Goal: Transaction & Acquisition: Obtain resource

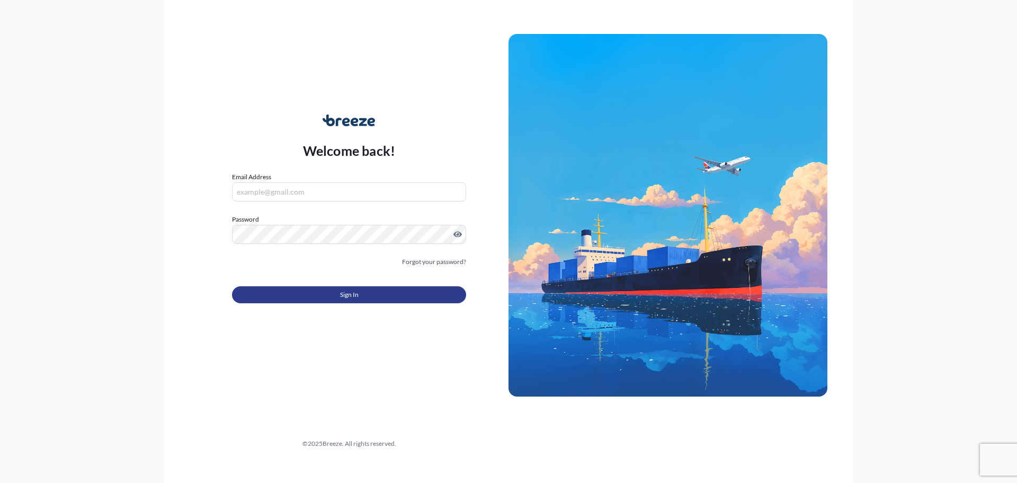
type input "[EMAIL_ADDRESS][DOMAIN_NAME]"
click at [309, 291] on button "Sign In" at bounding box center [349, 294] width 234 height 17
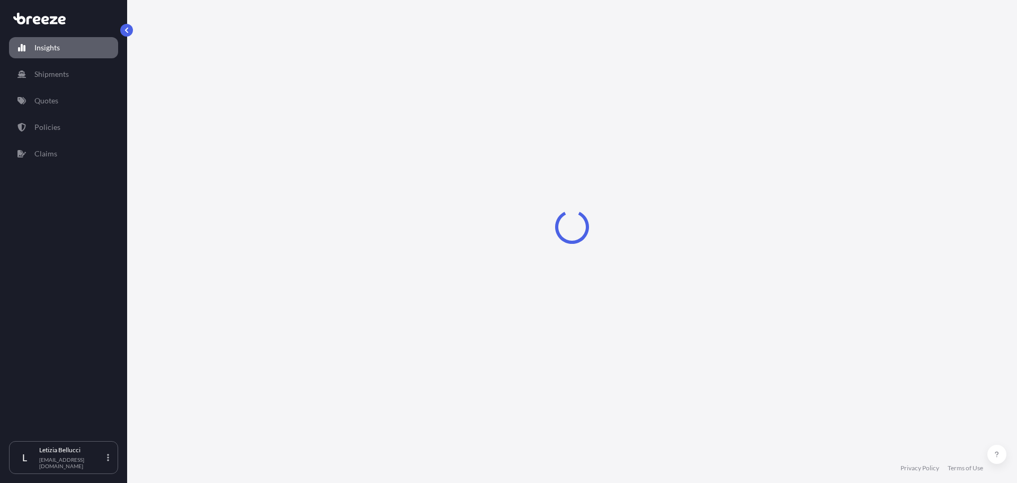
select select "2025"
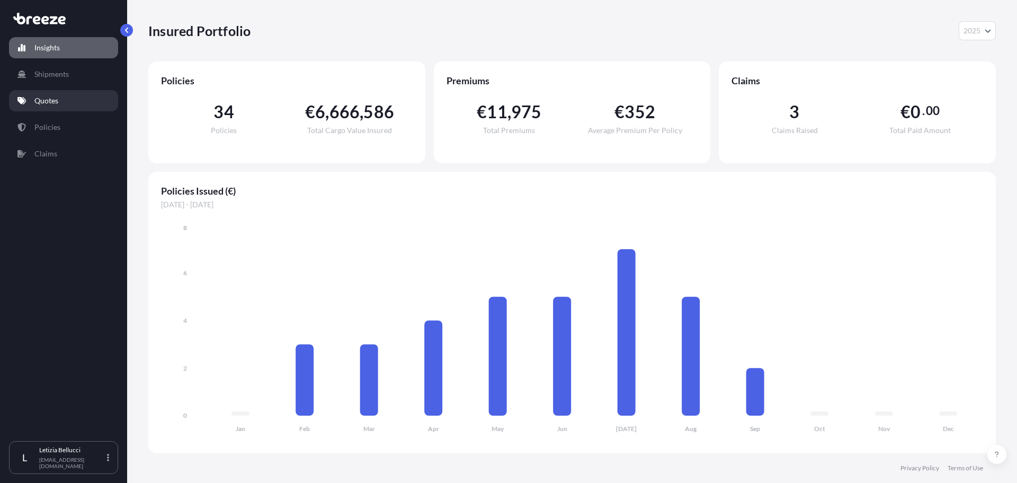
click at [48, 98] on p "Quotes" at bounding box center [46, 100] width 24 height 11
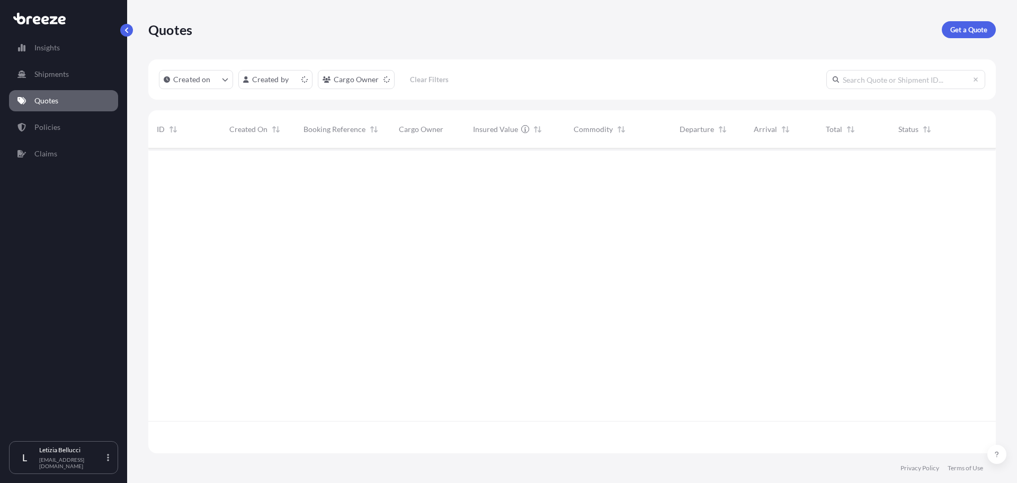
scroll to position [303, 840]
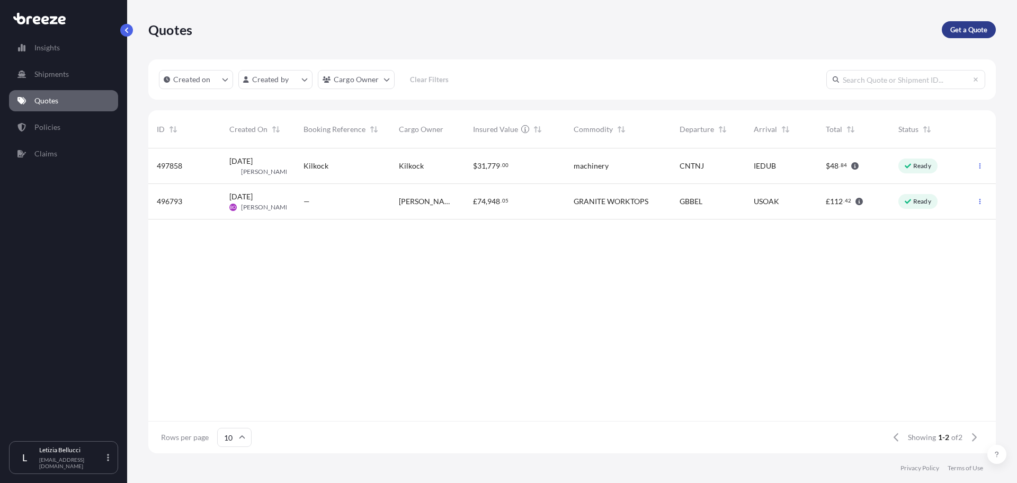
click at [963, 33] on p "Get a Quote" at bounding box center [969, 29] width 37 height 11
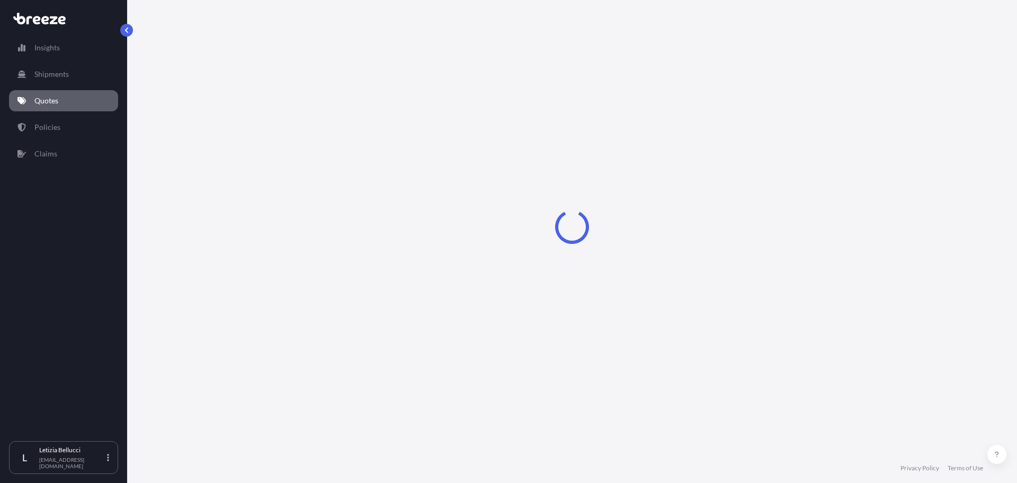
select select "Sea"
select select "1"
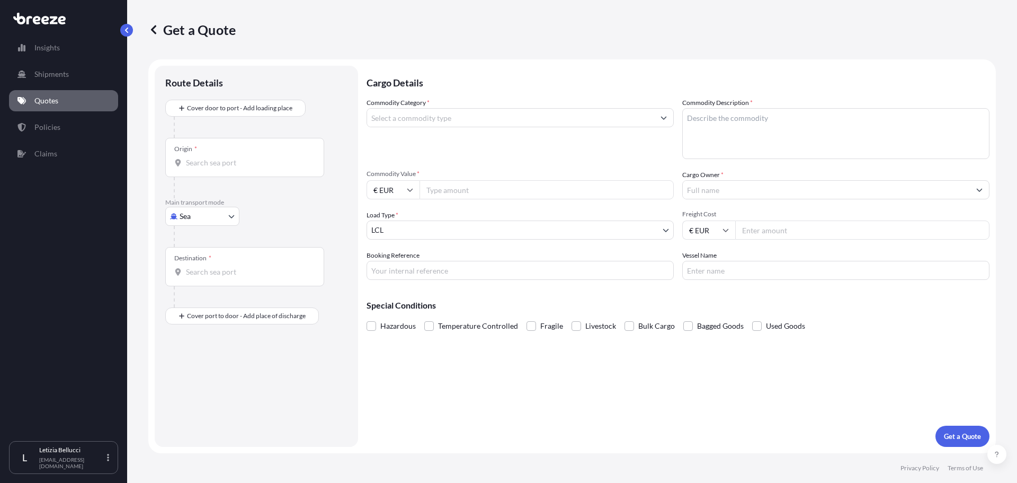
click at [217, 162] on input "Origin *" at bounding box center [248, 162] width 125 height 11
click at [201, 158] on input "Origin *" at bounding box center [248, 162] width 125 height 11
click at [199, 163] on input "Origin *" at bounding box center [248, 162] width 125 height 11
click at [240, 162] on input "Origin * Please select an origin" at bounding box center [248, 162] width 125 height 11
click at [185, 162] on div at bounding box center [244, 162] width 141 height 11
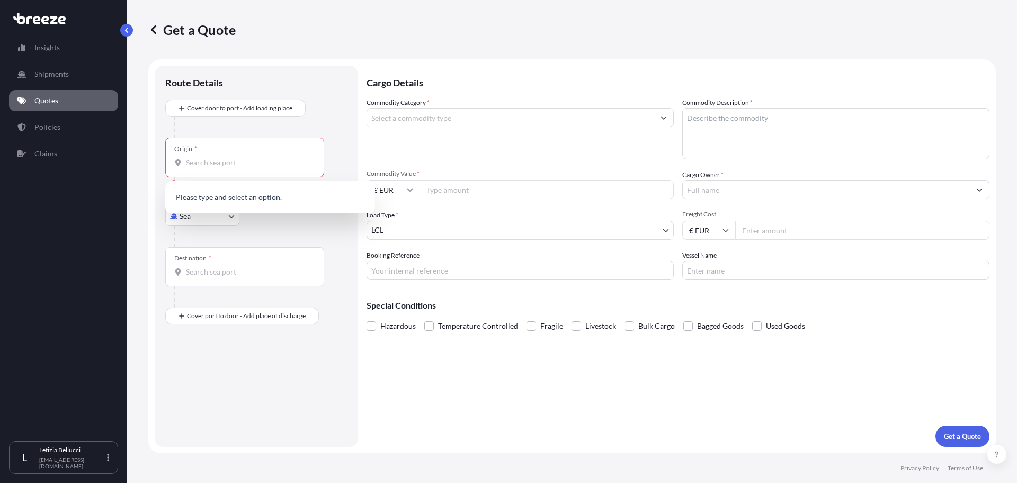
click at [186, 162] on input "Origin * Please select an origin" at bounding box center [248, 162] width 125 height 11
type input "T"
click at [217, 194] on span "CNYTN - Yanti an Pt, [GEOGRAPHIC_DATA]" at bounding box center [272, 198] width 143 height 11
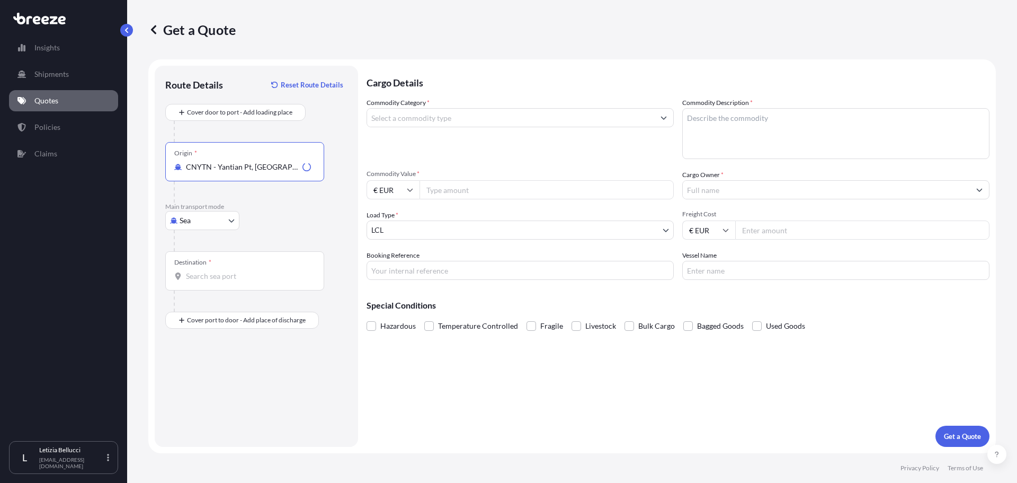
type input "CNYTN - Yantian Pt, [GEOGRAPHIC_DATA]"
click at [210, 273] on input "Destination *" at bounding box center [248, 276] width 125 height 11
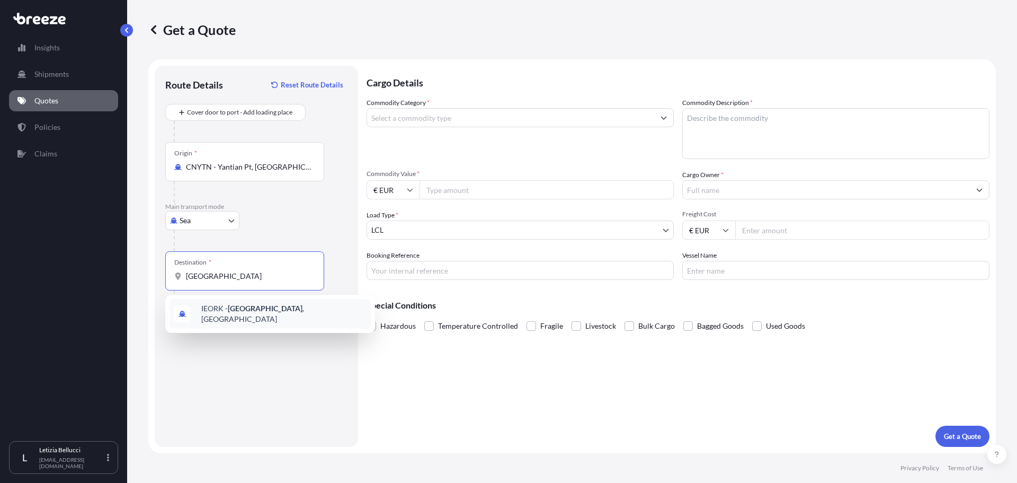
click at [216, 309] on span "IEORK - [GEOGRAPHIC_DATA] , [GEOGRAPHIC_DATA]" at bounding box center [283, 313] width 165 height 21
type input "IEORK - [GEOGRAPHIC_DATA], [GEOGRAPHIC_DATA]"
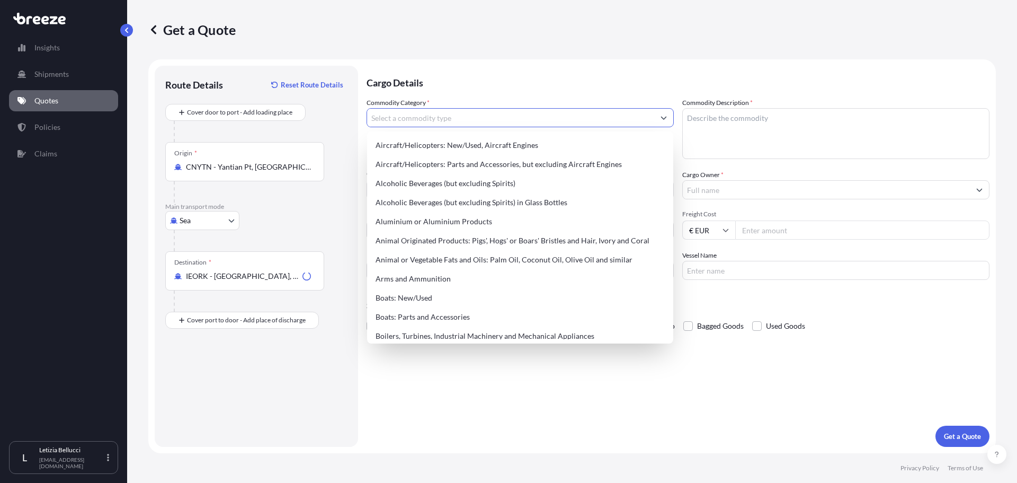
click at [432, 117] on input "Commodity Category *" at bounding box center [510, 117] width 287 height 19
click at [367, 366] on div "Cargo Details Commodity Category * Commodity Description * Commodity Value * € …" at bounding box center [678, 256] width 623 height 381
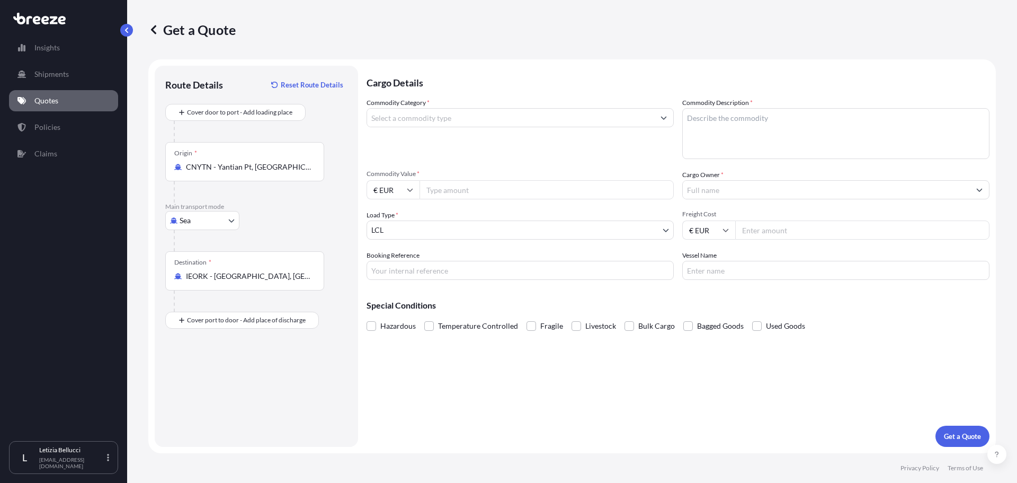
click at [407, 226] on body "0 options available. 1 option available. 140 options available. Insights Shipme…" at bounding box center [508, 241] width 1017 height 483
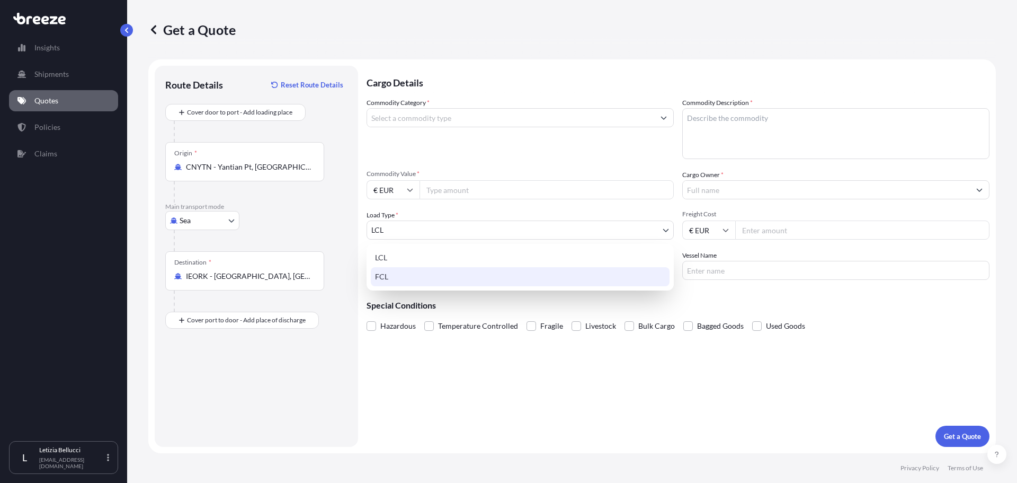
click at [403, 274] on div "FCL" at bounding box center [520, 276] width 299 height 19
select select "2"
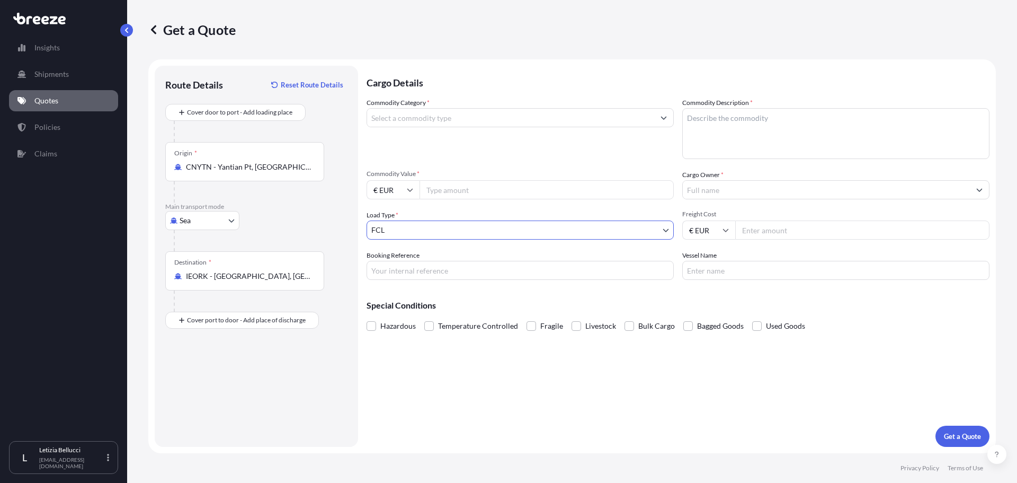
click at [436, 121] on input "Commodity Category *" at bounding box center [510, 117] width 287 height 19
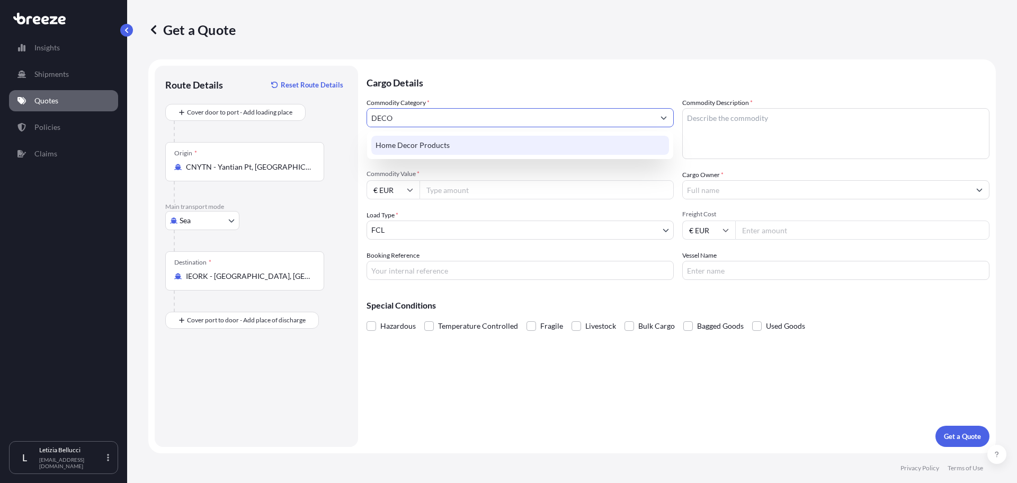
click at [437, 148] on div "Home Decor Products" at bounding box center [520, 145] width 298 height 19
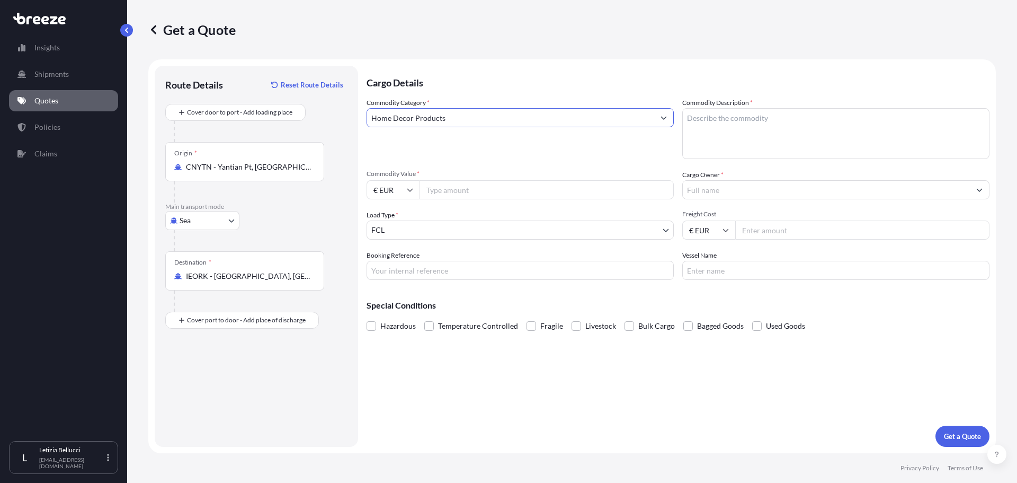
type input "Home Decor Products"
click at [692, 136] on textarea "Commodity Description *" at bounding box center [836, 133] width 307 height 51
type textarea "CHRISTMAS DECORATIONS"
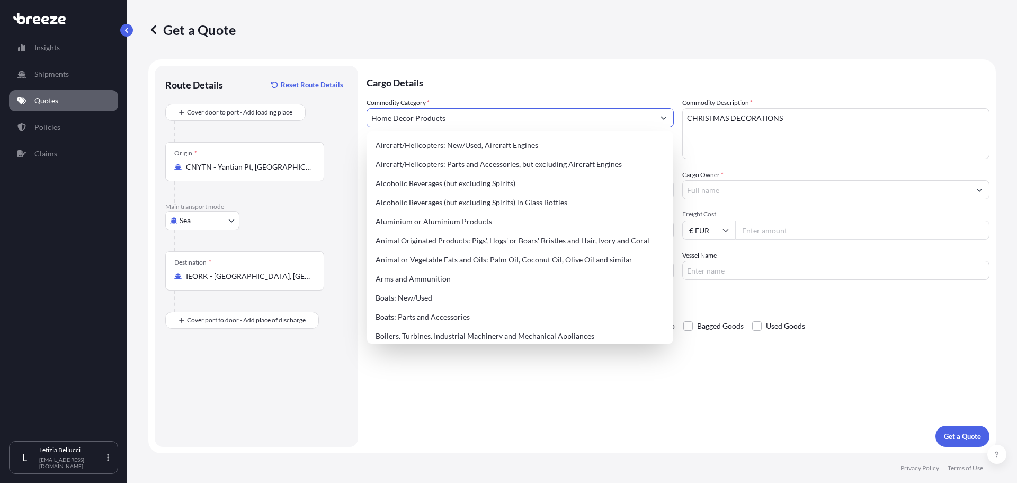
click at [554, 115] on input "Home Decor Products" at bounding box center [510, 117] width 287 height 19
drag, startPoint x: 448, startPoint y: 118, endPoint x: 392, endPoint y: 116, distance: 56.2
click at [392, 116] on input "Home Decor Products" at bounding box center [510, 117] width 287 height 19
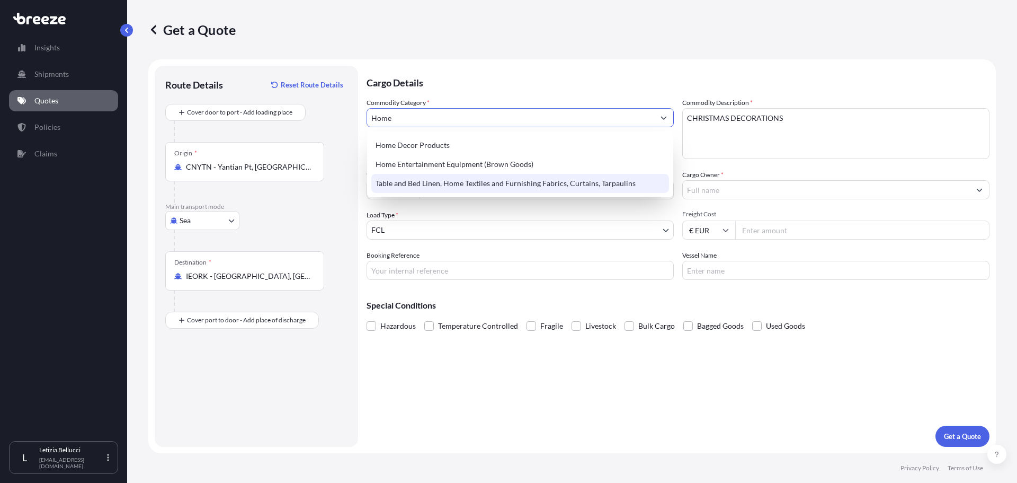
click at [488, 179] on div "Table and Bed Linen, Home Textiles and Furnishing Fabrics, Curtains, Tarpaulins" at bounding box center [520, 183] width 298 height 19
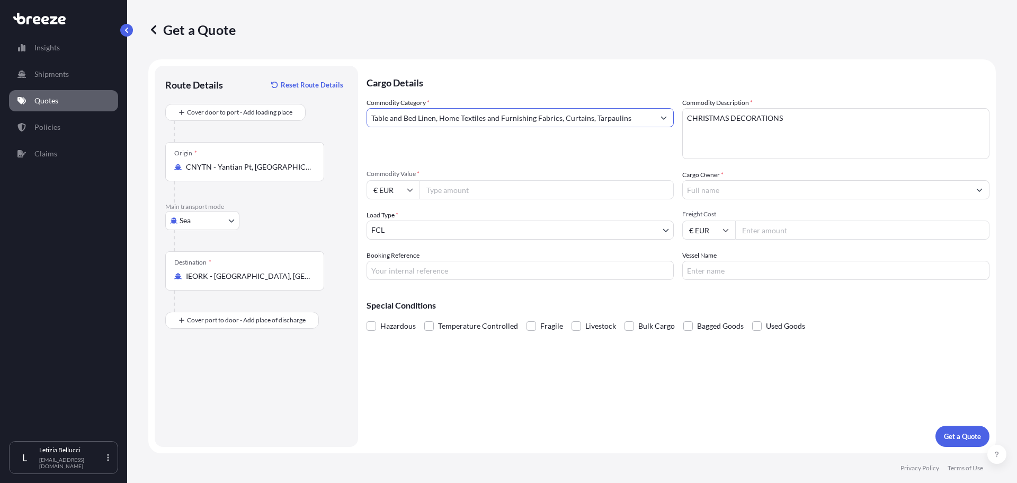
type input "Table and Bed Linen, Home Textiles and Furnishing Fabrics, Curtains, Tarpaulins"
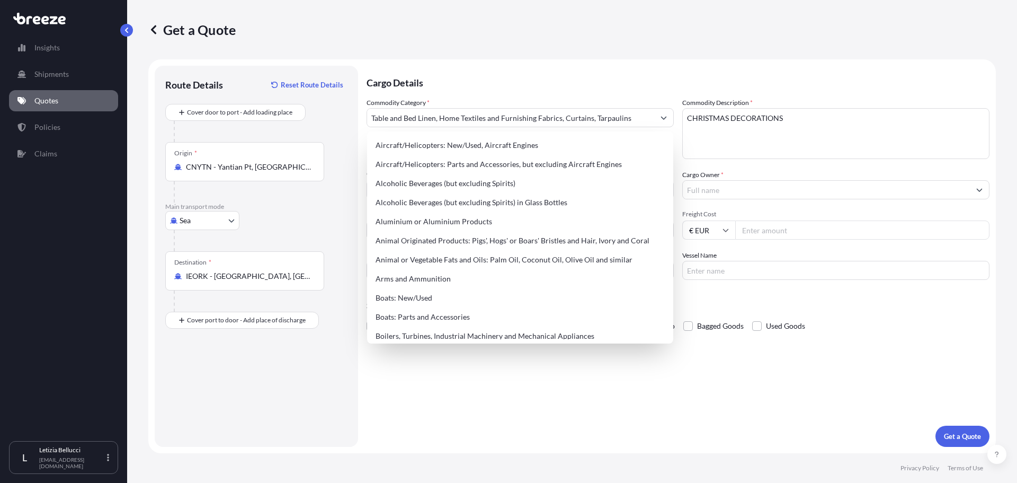
click at [585, 65] on form "Route Details Reset Route Details Cover door to port - Add loading place Place …" at bounding box center [572, 256] width 848 height 394
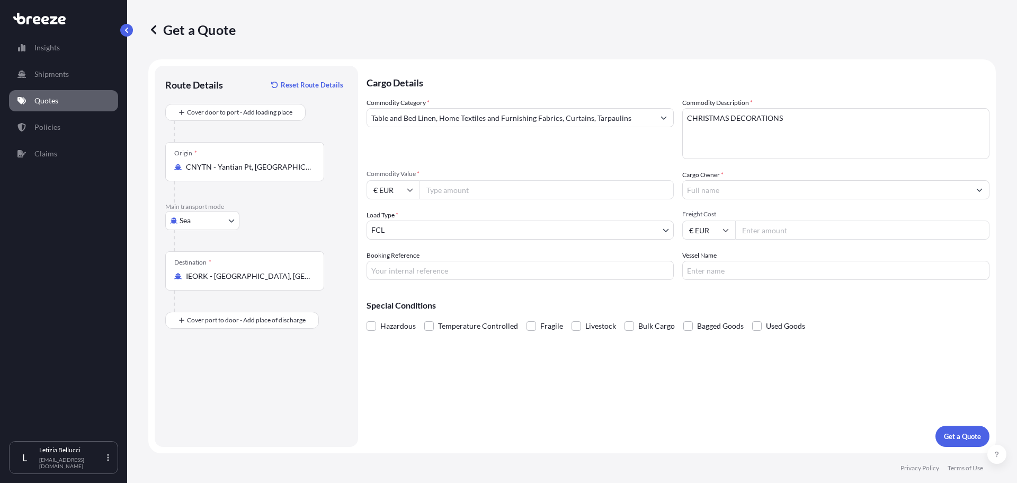
click at [434, 186] on input "Commodity Value *" at bounding box center [547, 189] width 254 height 19
click at [483, 189] on input "Commodity Value *" at bounding box center [547, 189] width 254 height 19
type input "23000"
click at [402, 188] on input "€ EUR" at bounding box center [393, 189] width 53 height 19
click at [396, 262] on div "$ USD" at bounding box center [393, 263] width 45 height 20
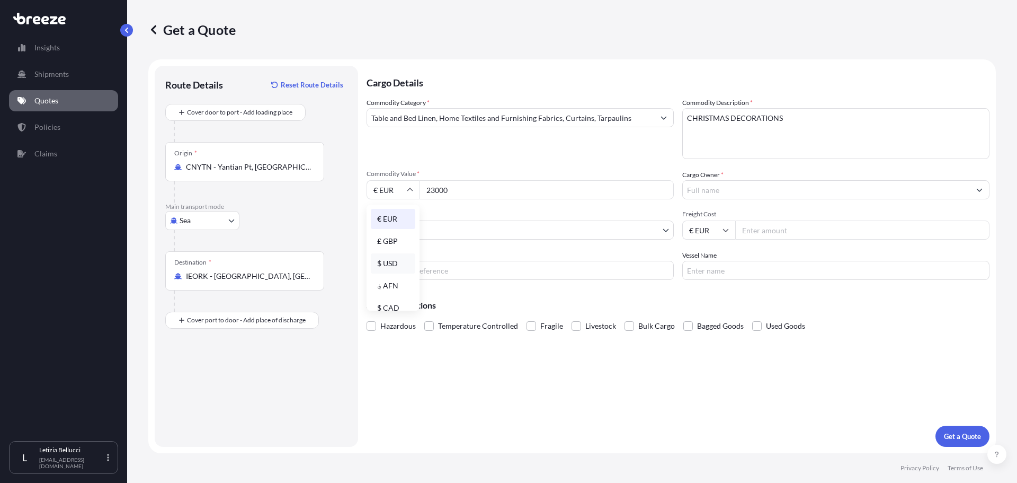
type input "$ USD"
click at [723, 187] on input "Cargo Owner *" at bounding box center [826, 189] width 287 height 19
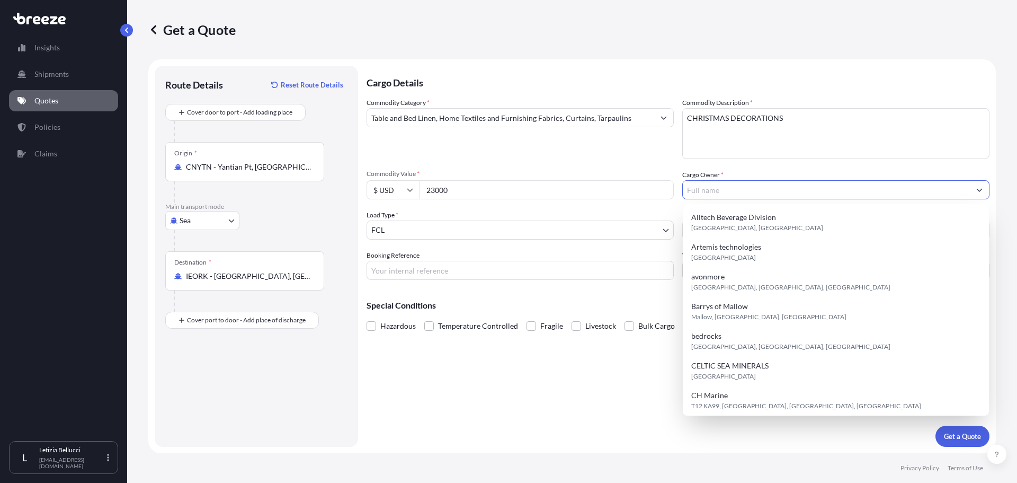
click at [739, 187] on input "Cargo Owner *" at bounding box center [826, 189] width 287 height 19
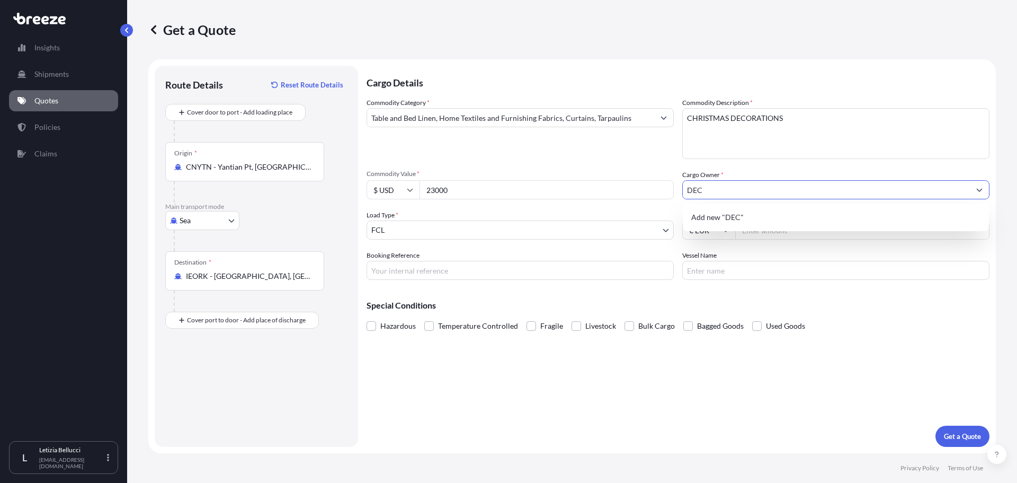
drag, startPoint x: 734, startPoint y: 184, endPoint x: 720, endPoint y: 186, distance: 14.4
click at [720, 186] on input "DEC" at bounding box center [826, 189] width 287 height 19
click at [723, 217] on span "Add new "DEC"" at bounding box center [718, 217] width 52 height 11
click at [712, 190] on input "DEC" at bounding box center [826, 189] width 287 height 19
click at [728, 218] on span "Add new "DECK THE HALLS"" at bounding box center [741, 217] width 98 height 11
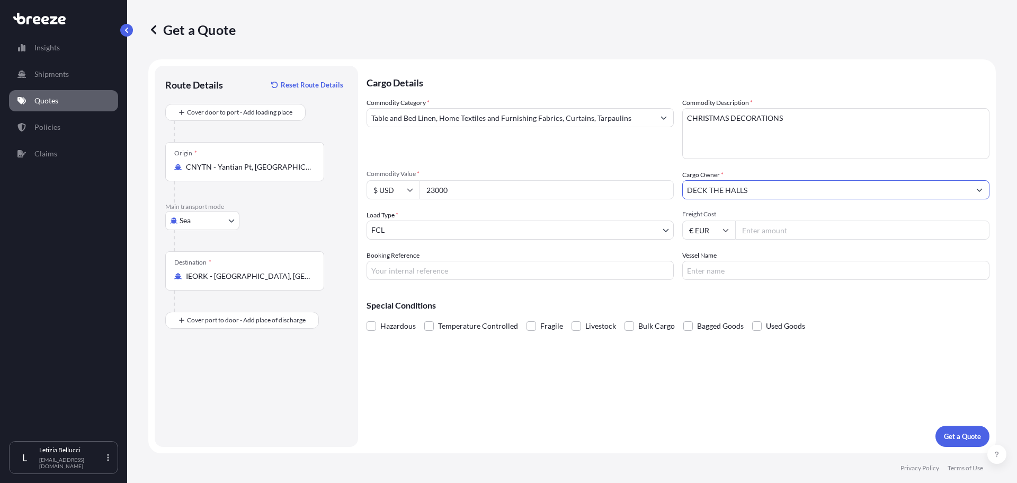
type input "DECK THE HALLS"
click at [822, 232] on input "Freight Cost" at bounding box center [863, 229] width 254 height 19
click at [694, 234] on input "€ EUR" at bounding box center [709, 229] width 53 height 19
click at [709, 302] on div "$ USD" at bounding box center [709, 304] width 45 height 20
type input "$ USD"
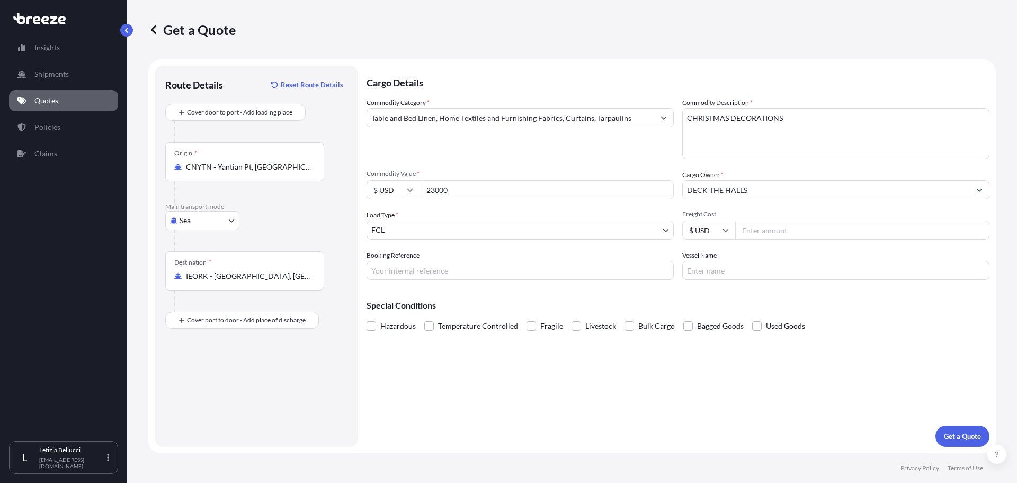
click at [803, 225] on input "Freight Cost" at bounding box center [863, 229] width 254 height 19
click at [790, 233] on input "Freight Cost" at bounding box center [863, 229] width 254 height 19
click at [755, 222] on input "Freight Cost" at bounding box center [863, 229] width 254 height 19
type input "2700"
click at [428, 272] on input "Booking Reference" at bounding box center [520, 270] width 307 height 19
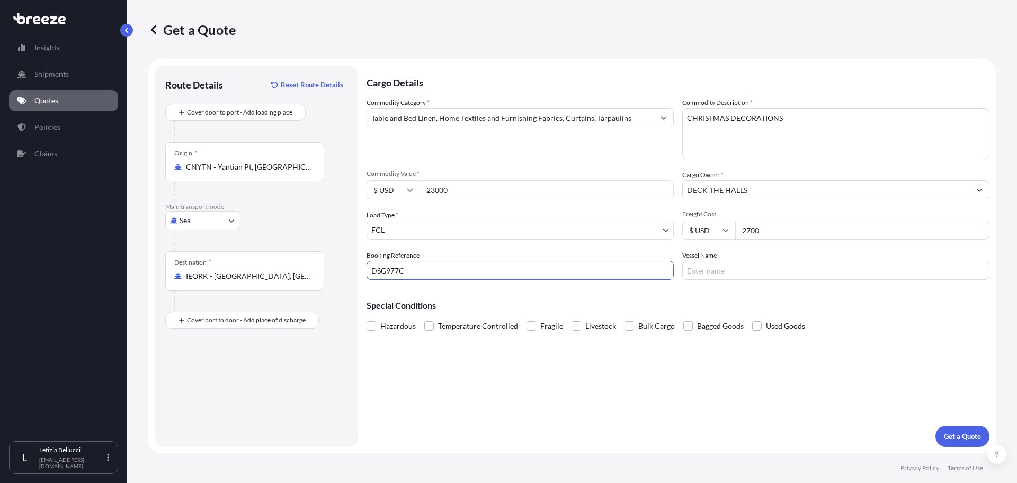
type input "DSG977C"
type input "MERETE MAERKS OR SUB"
click at [954, 440] on p "Get a Quote" at bounding box center [962, 436] width 37 height 11
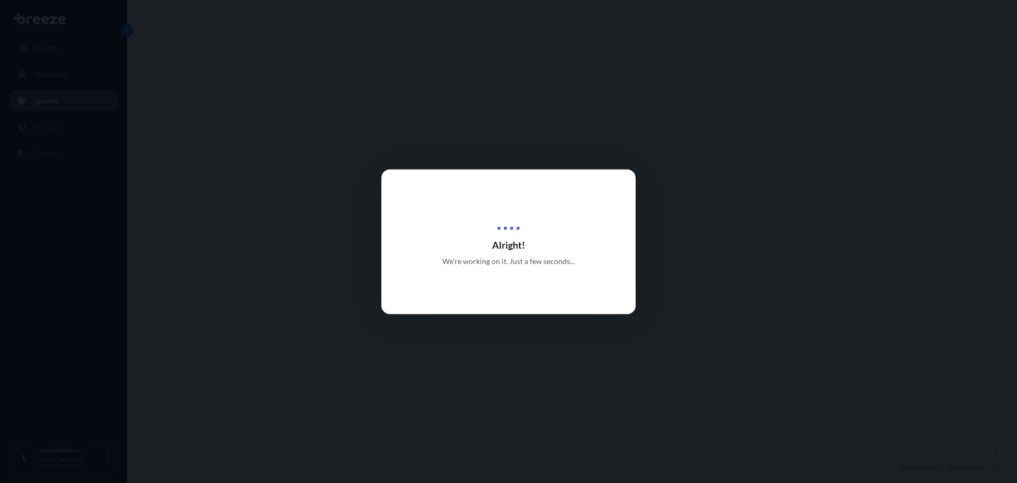
select select "Sea"
select select "2"
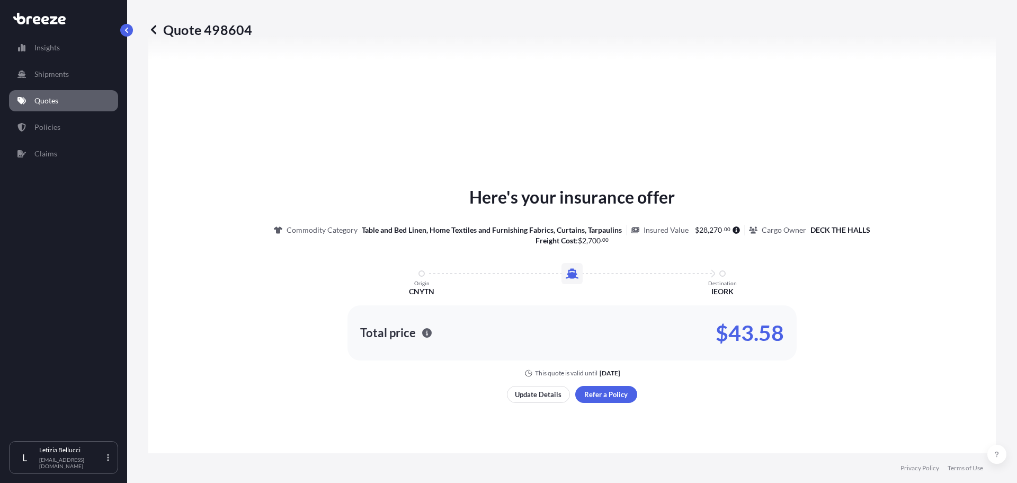
scroll to position [372, 0]
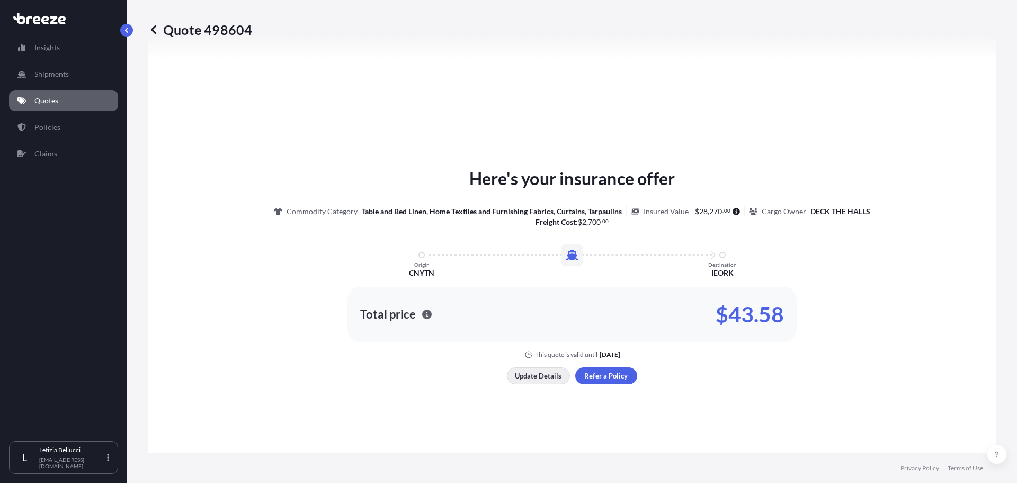
click at [533, 375] on p "Update Details" at bounding box center [538, 375] width 47 height 11
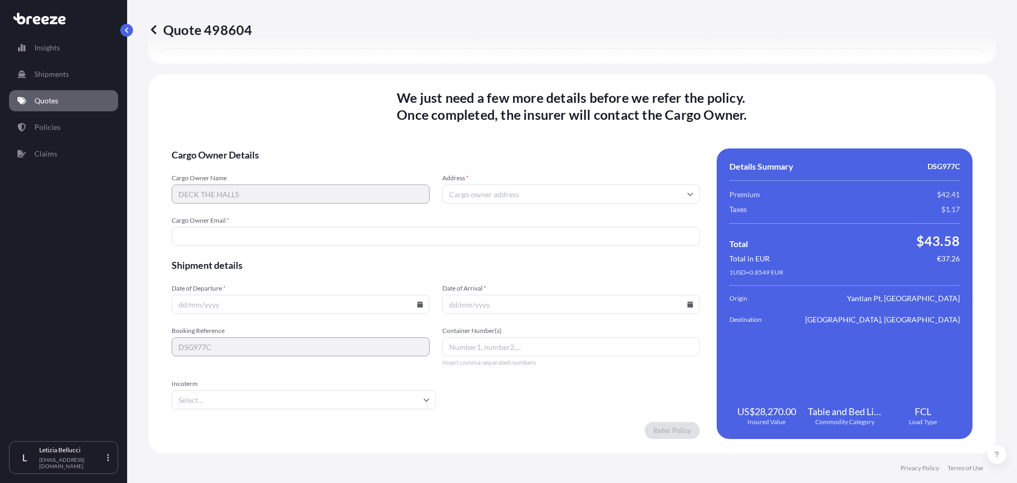
scroll to position [1295, 0]
click at [473, 349] on input "Container Number(s)" at bounding box center [571, 346] width 258 height 19
type input "MRKU9751198"
click at [218, 237] on input "Cargo Owner Email *" at bounding box center [436, 235] width 528 height 19
click at [447, 196] on input "Address *" at bounding box center [571, 193] width 258 height 19
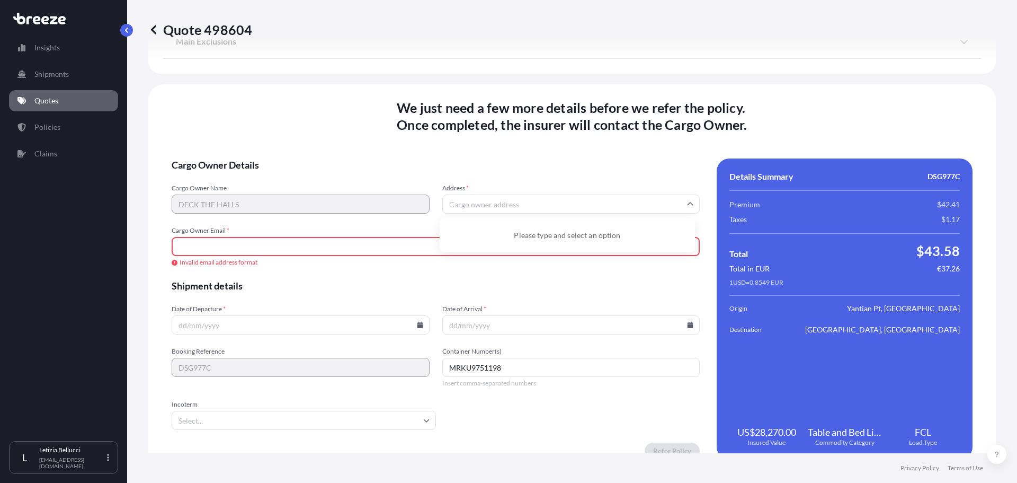
click at [478, 202] on input "Address *" at bounding box center [571, 203] width 258 height 19
click at [252, 243] on input "Cargo Owner Email *" at bounding box center [436, 246] width 528 height 19
click at [180, 325] on input "Date of Departure *" at bounding box center [301, 324] width 258 height 19
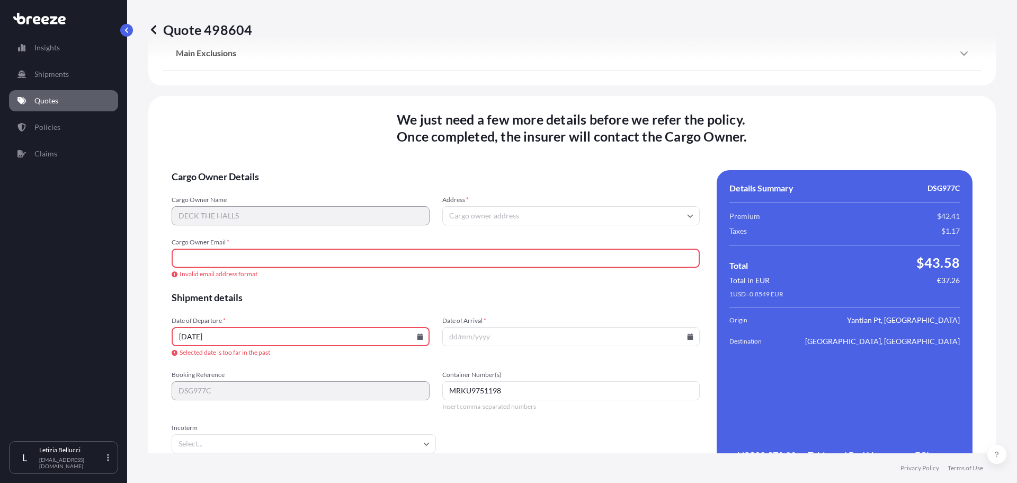
type input "[DATE]"
click at [246, 340] on input "[DATE]" at bounding box center [301, 336] width 258 height 19
drag, startPoint x: 452, startPoint y: 332, endPoint x: 452, endPoint y: 343, distance: 11.1
click at [452, 332] on input "Date of Arrival *" at bounding box center [571, 336] width 258 height 19
type input "[DATE]"
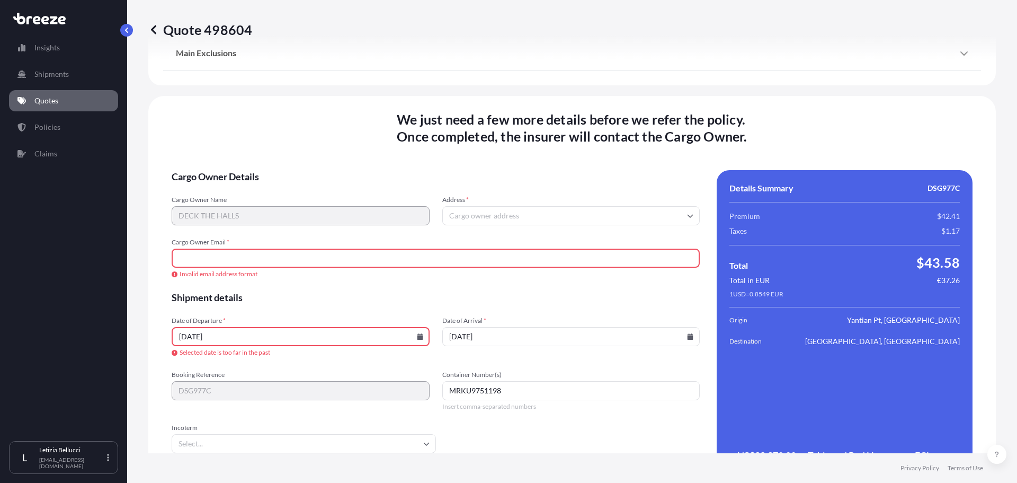
click at [233, 338] on input "[DATE]" at bounding box center [301, 336] width 258 height 19
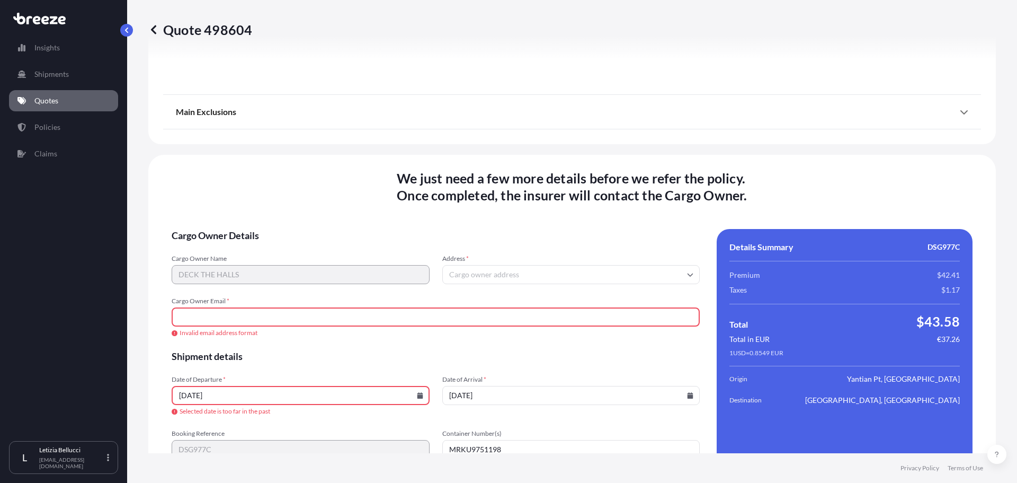
scroll to position [1233, 0]
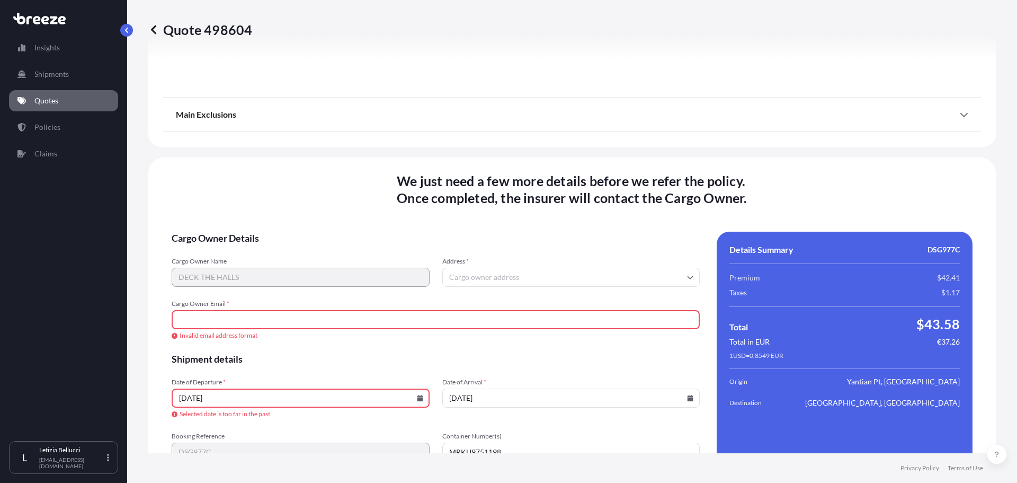
click at [247, 310] on input "Cargo Owner Email *" at bounding box center [436, 319] width 528 height 19
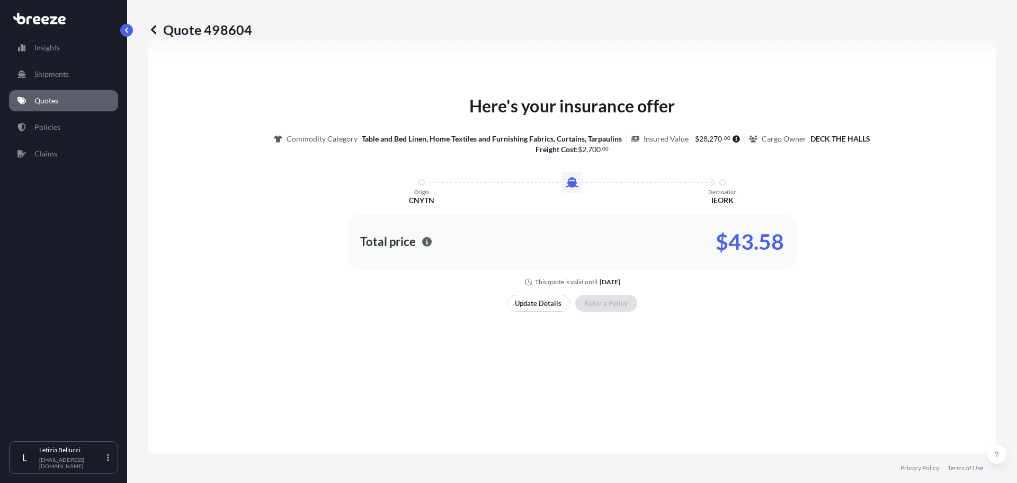
scroll to position [650, 0]
drag, startPoint x: 259, startPoint y: 32, endPoint x: 224, endPoint y: 30, distance: 34.5
click at [224, 30] on div "Quote 498604" at bounding box center [572, 29] width 848 height 17
click at [206, 29] on p "Quote 498604" at bounding box center [200, 29] width 104 height 17
drag, startPoint x: 204, startPoint y: 31, endPoint x: 249, endPoint y: 30, distance: 45.1
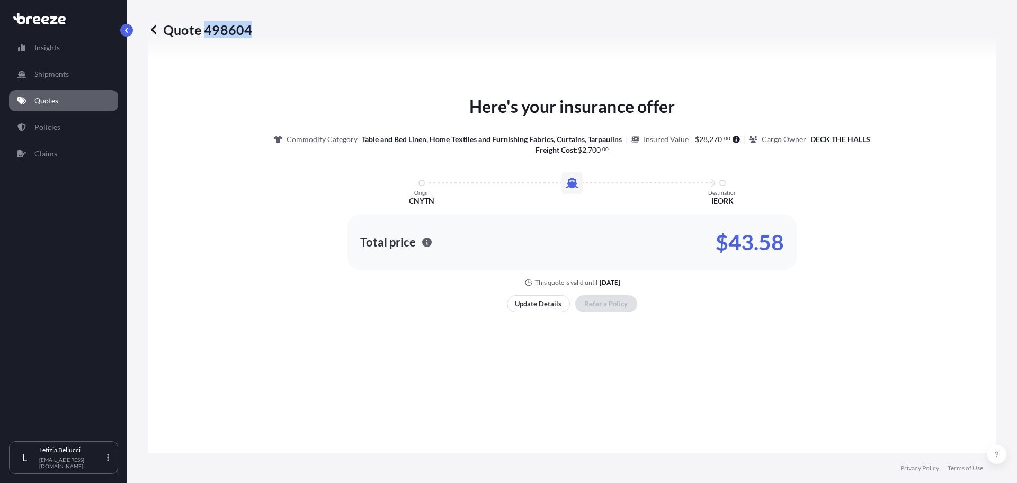
click at [249, 30] on p "Quote 498604" at bounding box center [200, 29] width 104 height 17
copy p "498604"
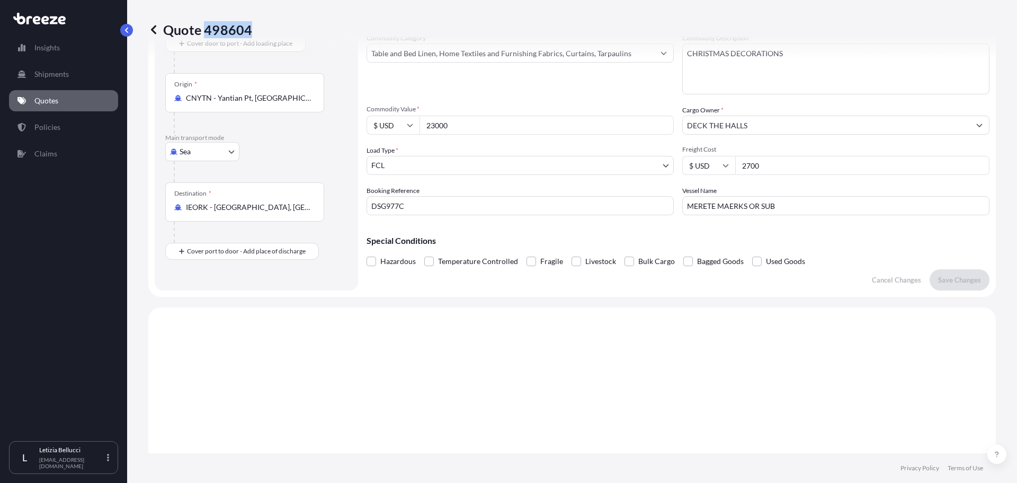
scroll to position [14, 0]
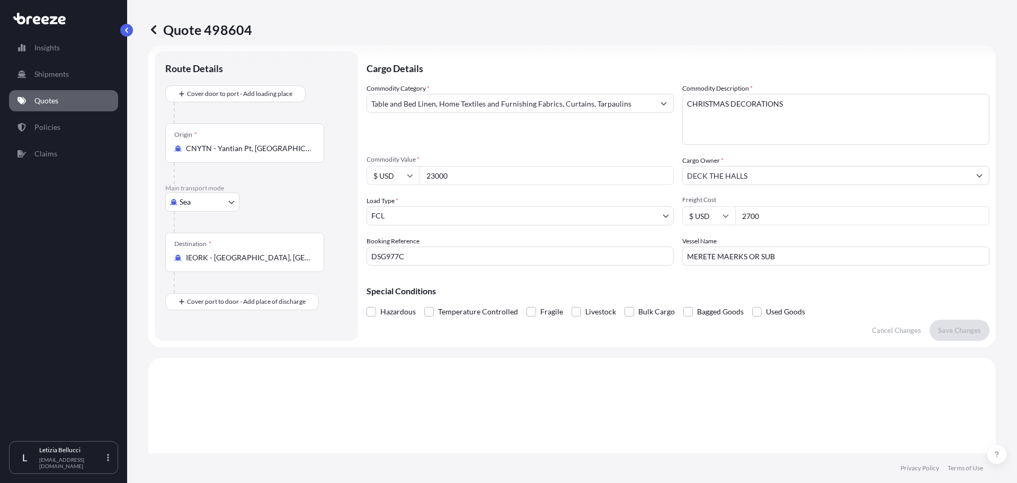
click at [382, 253] on input "DSG977C" at bounding box center [520, 255] width 307 height 19
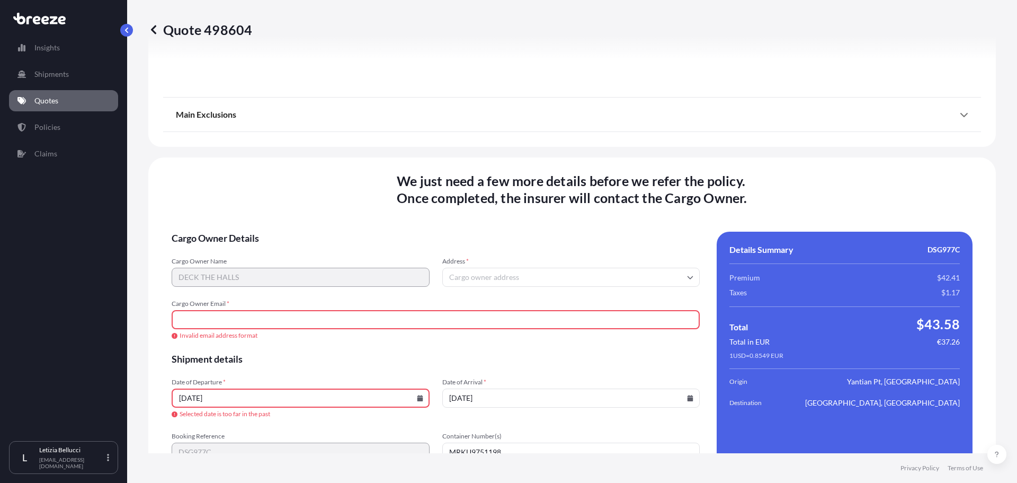
scroll to position [1339, 0]
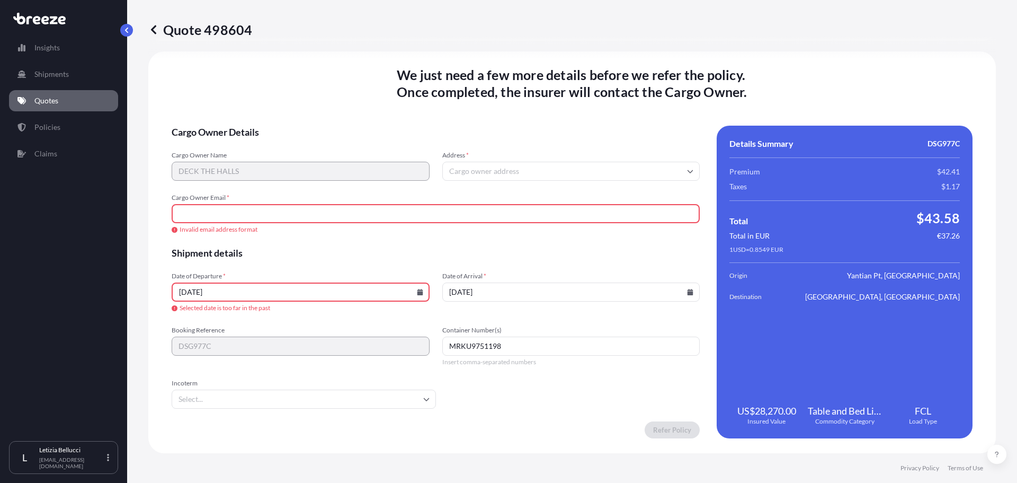
click at [238, 283] on input "[DATE]" at bounding box center [301, 291] width 258 height 19
click at [240, 208] on input "Cargo Owner Email *" at bounding box center [436, 213] width 528 height 19
